Goal: Task Accomplishment & Management: Use online tool/utility

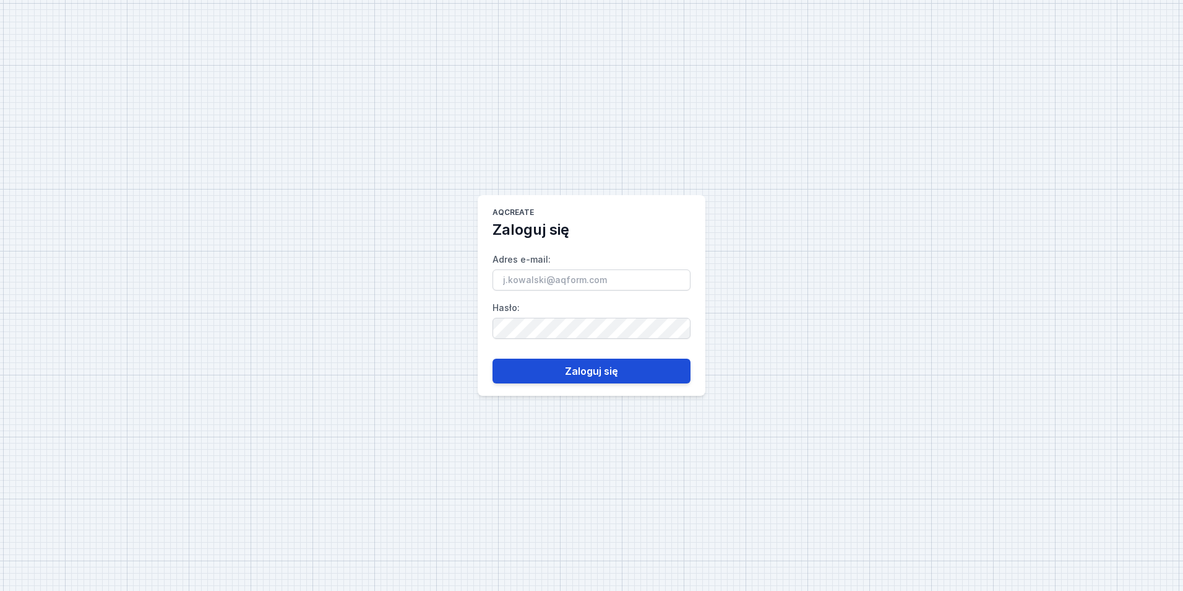
type input "[EMAIL_ADDRESS][PERSON_NAME][DOMAIN_NAME]"
click at [640, 373] on button "Zaloguj się" at bounding box center [592, 370] width 198 height 25
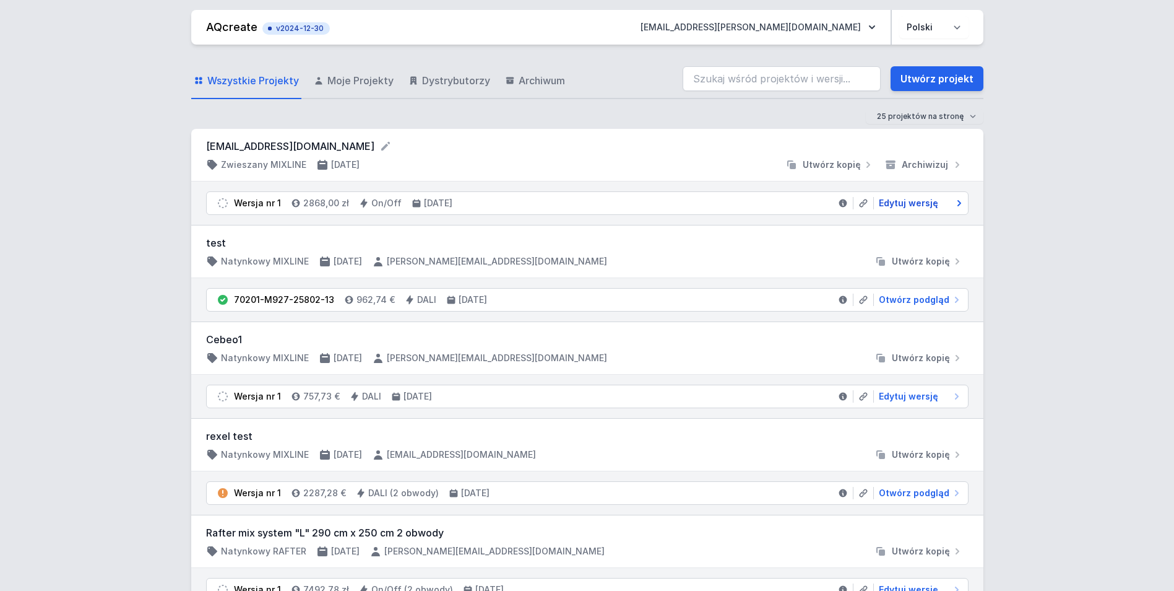
click at [915, 202] on span "Edytuj wersję" at bounding box center [908, 203] width 59 height 12
select select "4000"
select select "2"
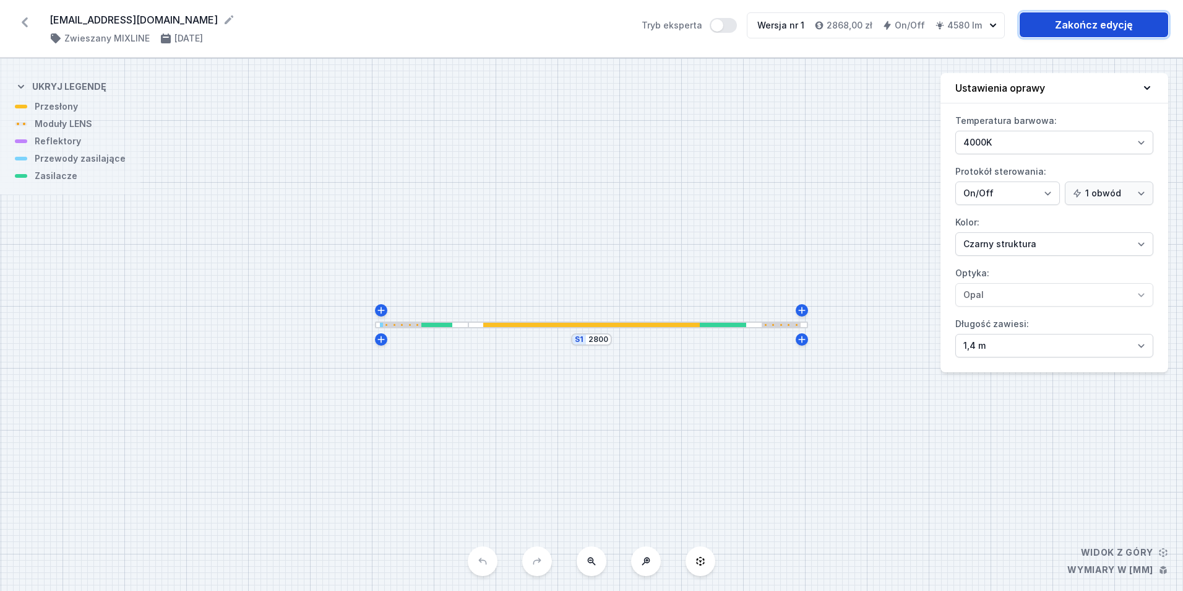
click at [1070, 26] on link "Zakończ edycję" at bounding box center [1094, 24] width 149 height 25
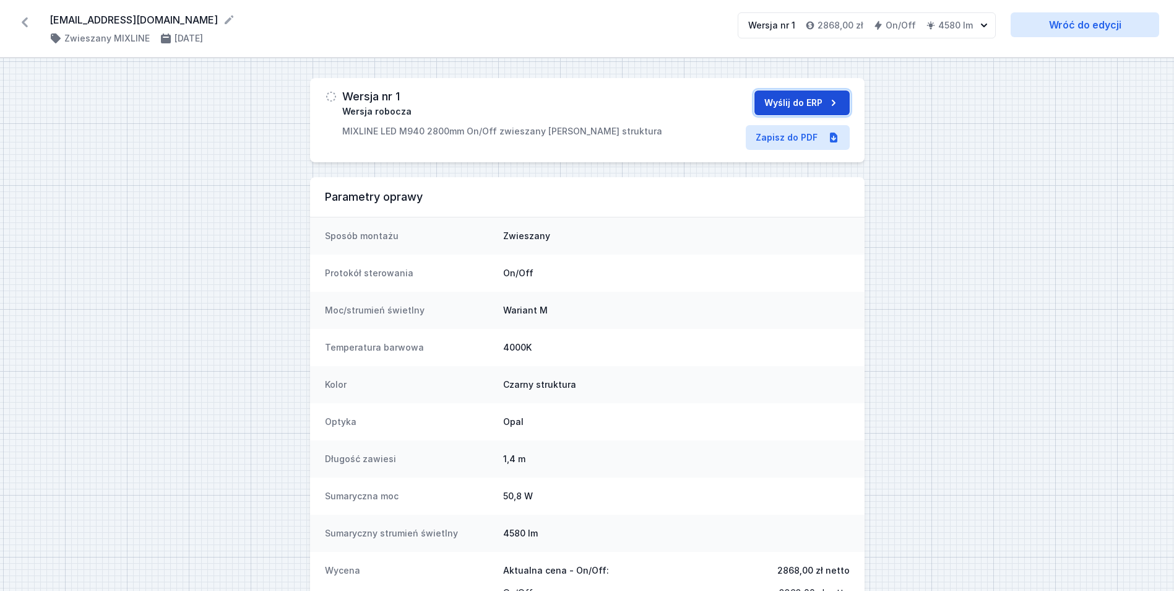
click at [778, 103] on button "Wyślij do ERP" at bounding box center [802, 102] width 95 height 25
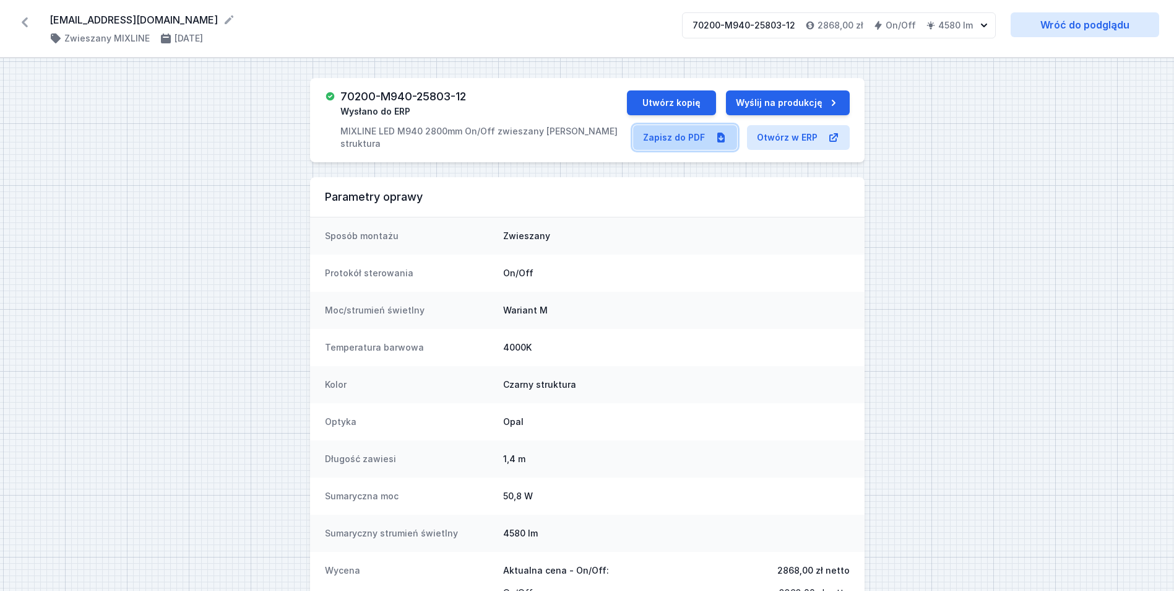
click at [670, 139] on link "Zapisz do PDF" at bounding box center [685, 137] width 104 height 25
